Goal: Task Accomplishment & Management: Manage account settings

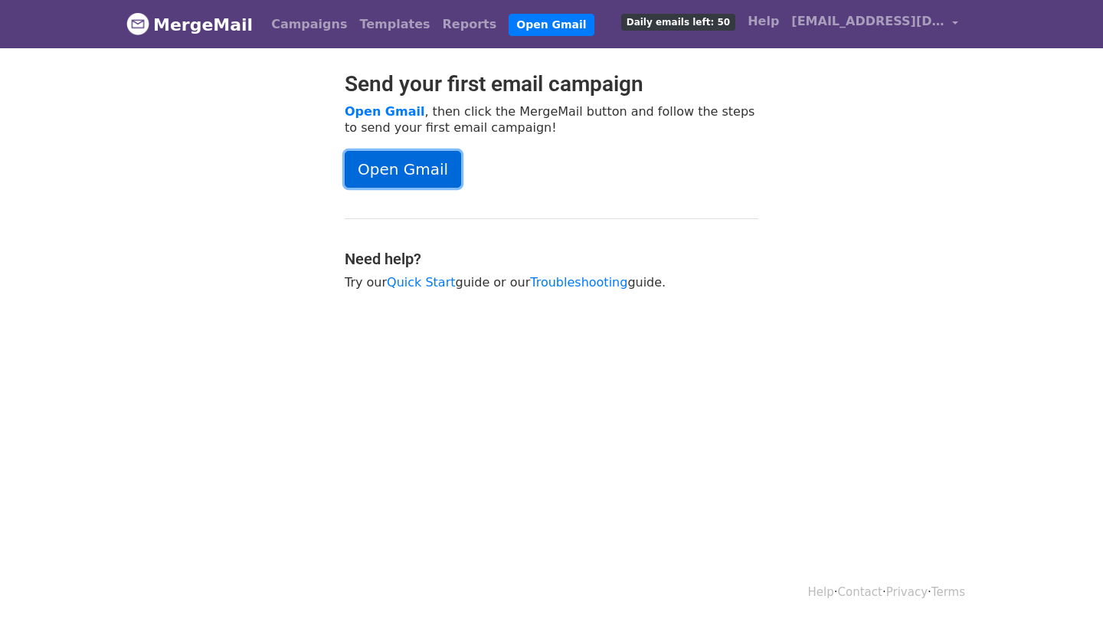
click at [414, 161] on link "Open Gmail" at bounding box center [403, 169] width 116 height 37
click at [420, 276] on link "Quick Start" at bounding box center [421, 282] width 68 height 15
click at [414, 163] on link "Open Gmail" at bounding box center [403, 169] width 116 height 37
click at [509, 25] on link "Open Gmail" at bounding box center [551, 25] width 85 height 22
click at [390, 162] on link "Open Gmail" at bounding box center [403, 169] width 116 height 37
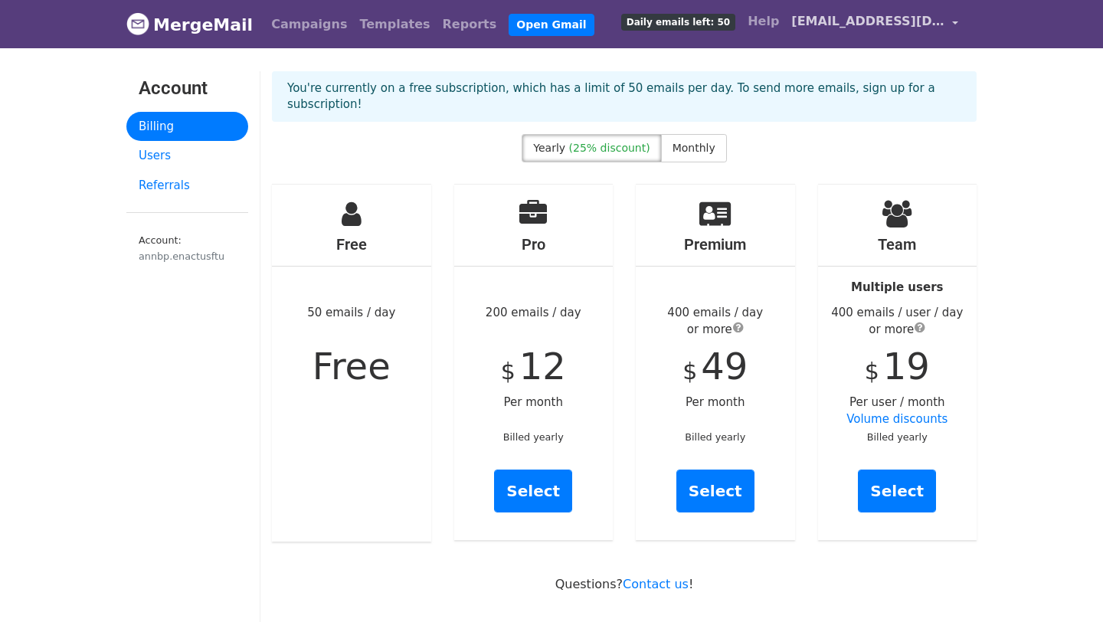
click at [930, 28] on span "[EMAIL_ADDRESS][DOMAIN_NAME]" at bounding box center [867, 21] width 153 height 18
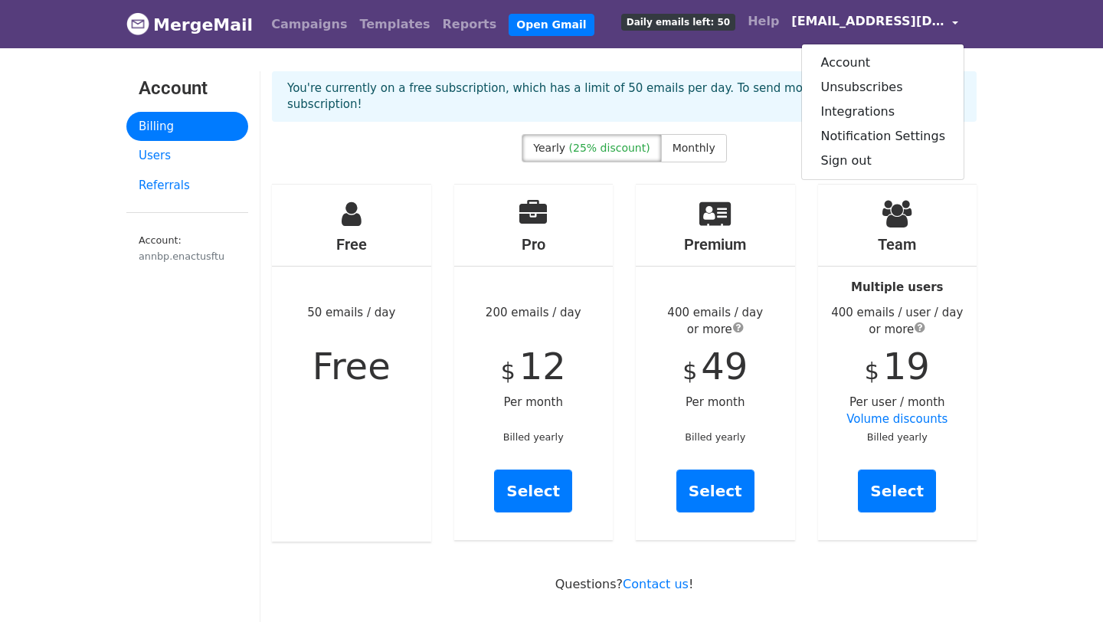
click at [930, 28] on span "[EMAIL_ADDRESS][DOMAIN_NAME]" at bounding box center [867, 21] width 153 height 18
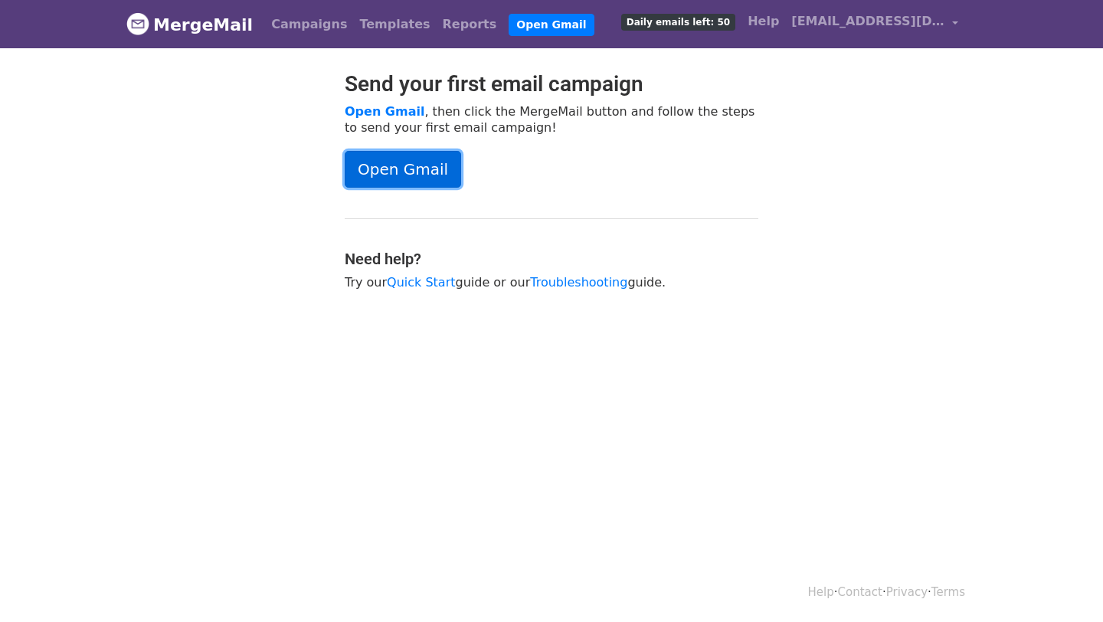
click at [420, 176] on link "Open Gmail" at bounding box center [403, 169] width 116 height 37
click at [883, 18] on span "[EMAIL_ADDRESS][DOMAIN_NAME]" at bounding box center [867, 21] width 153 height 18
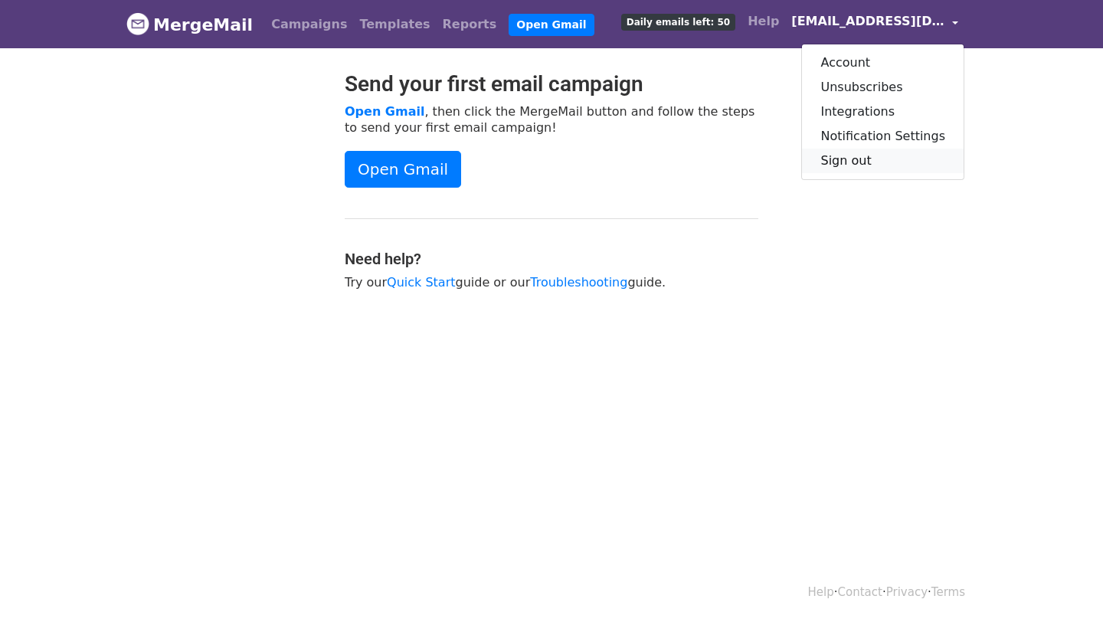
click at [869, 155] on link "Sign out" at bounding box center [883, 161] width 162 height 25
